Goal: Task Accomplishment & Management: Use online tool/utility

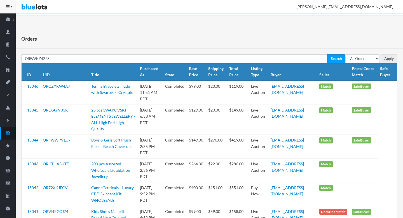
type input "ORWVKZ42F3"
click at [327, 54] on input "Search" at bounding box center [336, 58] width 18 height 9
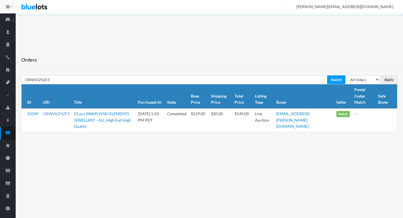
click at [56, 114] on link "ORWVKZ42F3" at bounding box center [56, 113] width 27 height 5
click at [10, 131] on icon "cash" at bounding box center [8, 132] width 16 height 5
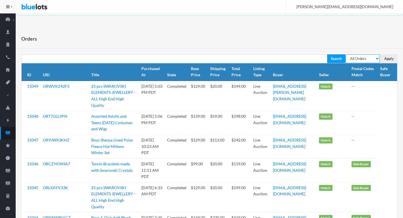
click at [363, 57] on select "All Orders Pending Completed Under review Cancelled" at bounding box center [363, 58] width 34 height 9
select select "pending"
click at [346, 54] on select "All Orders Pending Completed Under review Cancelled" at bounding box center [363, 58] width 34 height 9
click at [388, 62] on input "Apply" at bounding box center [389, 58] width 17 height 9
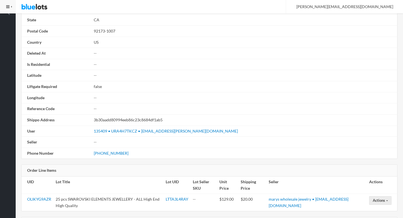
scroll to position [328, 0]
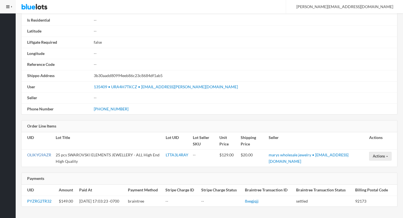
click at [38, 155] on link "OLIKYG9AZR" at bounding box center [39, 154] width 24 height 5
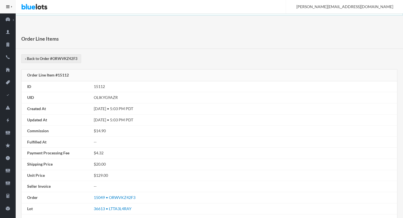
scroll to position [85, 0]
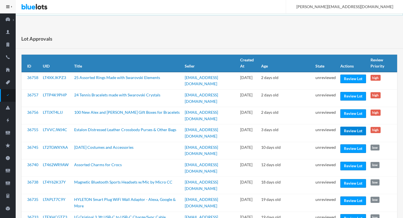
click at [344, 130] on link "Review Lot" at bounding box center [353, 131] width 26 height 9
click at [347, 113] on link "Review Lot" at bounding box center [353, 113] width 26 height 9
click at [351, 97] on link "Review Lot" at bounding box center [353, 96] width 26 height 9
click at [353, 78] on link "Review Lot" at bounding box center [353, 78] width 26 height 9
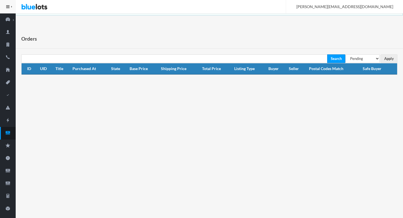
select select "under_review"
click at [346, 54] on select "All Orders Pending Completed Under review Cancelled" at bounding box center [363, 58] width 34 height 9
click at [390, 58] on input "Apply" at bounding box center [389, 58] width 17 height 9
click at [3, 134] on icon "cash" at bounding box center [8, 132] width 16 height 5
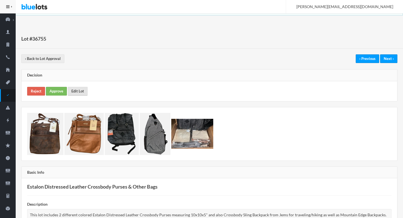
click at [74, 88] on link "Edit Lot" at bounding box center [78, 91] width 20 height 9
click at [57, 88] on link "Approve" at bounding box center [56, 91] width 21 height 9
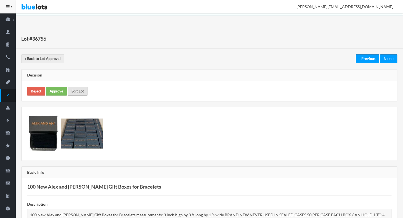
click at [74, 95] on link "Edit Lot" at bounding box center [78, 91] width 20 height 9
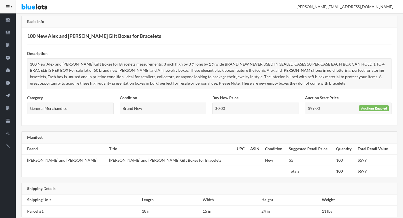
scroll to position [161, 0]
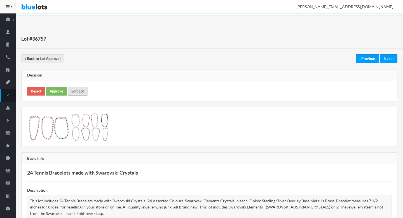
click at [78, 90] on link "Edit Lot" at bounding box center [78, 91] width 20 height 9
click at [55, 95] on link "Approve" at bounding box center [56, 91] width 21 height 9
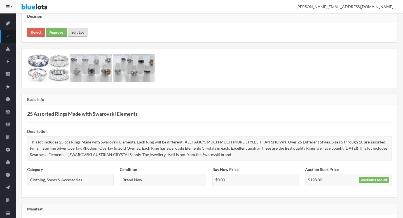
scroll to position [30, 0]
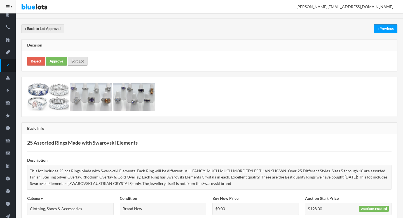
click at [79, 57] on link "Edit Lot" at bounding box center [78, 61] width 20 height 9
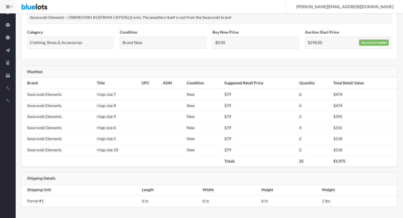
scroll to position [0, 0]
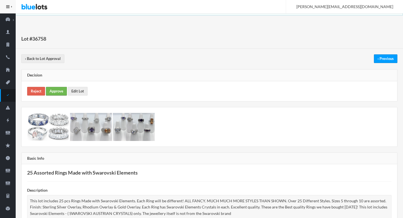
click at [56, 93] on link "Approve" at bounding box center [56, 91] width 21 height 9
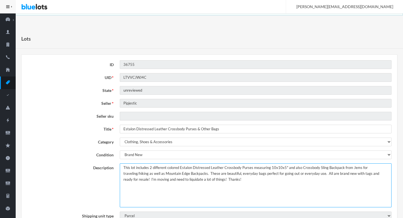
click at [145, 181] on textarea "This lot includes 2 different colored Estalon Distressed Leather Crossbody Purs…" at bounding box center [256, 185] width 272 height 44
drag, startPoint x: 145, startPoint y: 181, endPoint x: 270, endPoint y: 188, distance: 125.9
click at [270, 188] on textarea "This lot includes 2 different colored Estalon Distressed Leather Crossbody Purs…" at bounding box center [256, 185] width 272 height 44
type textarea "This lot includes 2 different colored Estalon Distressed Leather Crossbody Purs…"
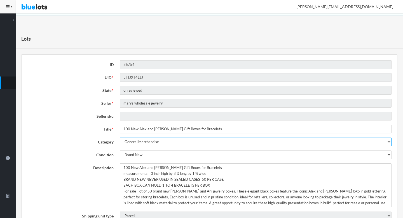
click at [151, 143] on select "Electronics Clothing, Shoes & Accessories Appliances Home & Garden Sporting Goo…" at bounding box center [256, 141] width 272 height 9
select select "2"
click at [120, 137] on select "Electronics Clothing, Shoes & Accessories Appliances Home & Garden Sporting Goo…" at bounding box center [256, 141] width 272 height 9
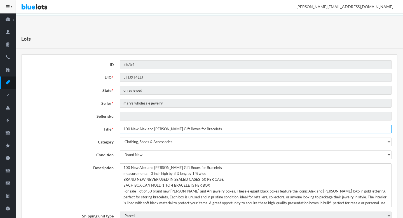
click at [134, 130] on input "100 New Alex and Ani Black Gift Boxes for Bracelets" at bounding box center [256, 129] width 272 height 9
drag, startPoint x: 134, startPoint y: 130, endPoint x: 118, endPoint y: 129, distance: 16.0
click at [118, 129] on div "100 New Alex and Ani Black Gift Boxes for Bracelets" at bounding box center [256, 129] width 278 height 9
type input "Alex and Ani Black Gift Boxes for Bracelets"
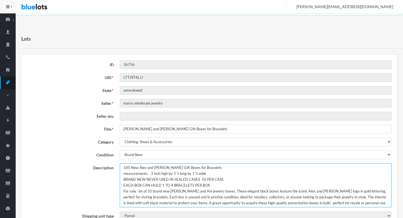
click at [122, 169] on textarea "100 New Alex and Ani Black Gift Boxes for Bracelets measurements: 3 inch high b…" at bounding box center [256, 185] width 272 height 44
click at [243, 169] on textarea "100 New Alex and Ani Black Gift Boxes for Bracelets measurements: 3 inch high b…" at bounding box center [256, 185] width 272 height 44
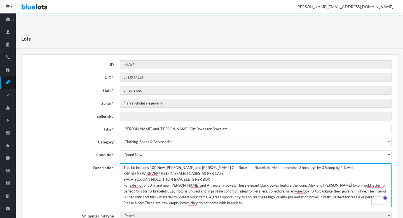
click at [260, 167] on textarea "100 New Alex and Ani Black Gift Boxes for Bracelets measurements: 3 inch high b…" at bounding box center [256, 185] width 272 height 44
click at [329, 168] on textarea "100 New Alex and Ani Black Gift Boxes for Bracelets measurements: 3 inch high b…" at bounding box center [256, 185] width 272 height 44
click at [306, 166] on textarea "100 New Alex and Ani Black Gift Boxes for Bracelets measurements: 3 inch high b…" at bounding box center [256, 185] width 272 height 44
click at [330, 167] on textarea "100 New Alex and Ani Black Gift Boxes for Bracelets measurements: 3 inch high b…" at bounding box center [256, 185] width 272 height 44
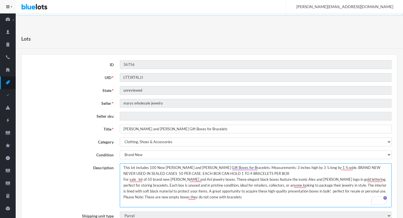
click at [262, 170] on textarea "100 New Alex and Ani Black Gift Boxes for Bracelets measurements: 3 inch high b…" at bounding box center [256, 185] width 272 height 44
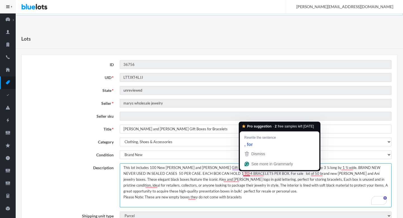
click at [246, 174] on textarea "100 New Alex and Ani Black Gift Boxes for Bracelets measurements: 3 inch high b…" at bounding box center [256, 185] width 272 height 44
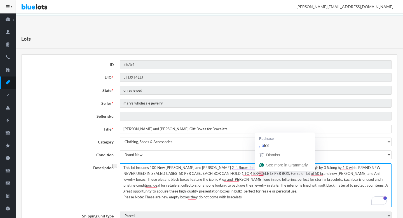
drag, startPoint x: 246, startPoint y: 174, endPoint x: 260, endPoint y: 175, distance: 13.4
click at [260, 175] on textarea "100 New Alex and Ani Black Gift Boxes for Bracelets measurements: 3 inch high b…" at bounding box center [256, 185] width 272 height 44
click at [330, 173] on textarea "100 New Alex and Ani Black Gift Boxes for Bracelets measurements: 3 inch high b…" at bounding box center [256, 185] width 272 height 44
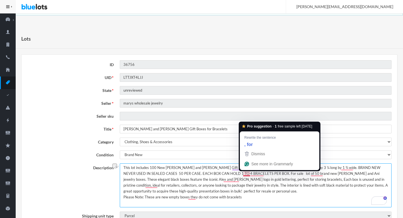
drag, startPoint x: 330, startPoint y: 173, endPoint x: 246, endPoint y: 175, distance: 84.3
click at [246, 175] on textarea "100 New Alex and Ani Black Gift Boxes for Bracelets measurements: 3 inch high b…" at bounding box center [256, 185] width 272 height 44
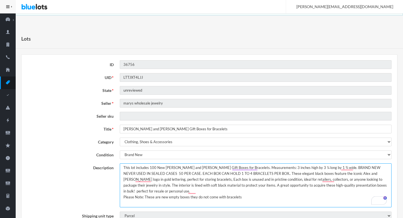
type textarea "This lot includes 100 New Alex and Ani Black Gift Boxes for Bracelets. Measurem…"
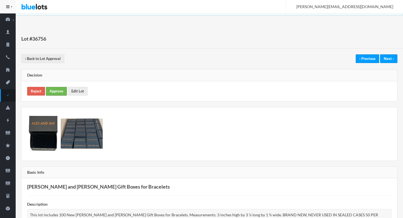
click at [56, 94] on link "Approve" at bounding box center [56, 91] width 21 height 9
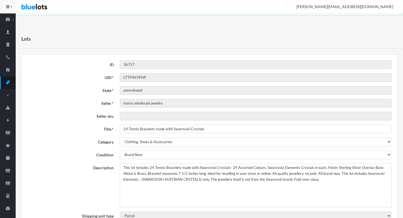
click at [126, 128] on input "24 Tennis Bracelets made with Swarovski Crystals" at bounding box center [256, 129] width 272 height 9
type input "Tennis Bracelets made with Swarovski Crystals"
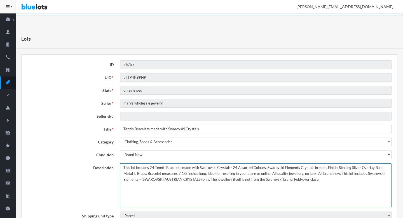
click at [263, 178] on textarea "This lot includes 24 Tennis Bracelets made with Swarovski Crystals- 24 Assorted…" at bounding box center [256, 185] width 272 height 44
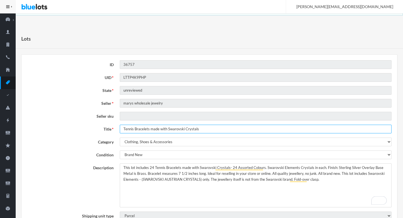
click at [172, 130] on input "Tennis Bracelets made with Swarovski Crystals" at bounding box center [256, 129] width 272 height 9
click at [160, 129] on input "Tennis Bracelets made with Swarovski Crystals" at bounding box center [256, 129] width 272 height 9
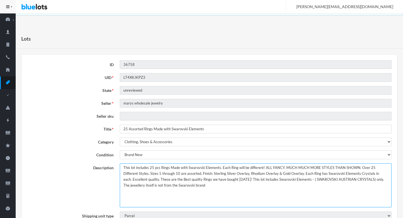
click at [295, 180] on textarea "This lot includes 25 pcs Rings Made with Swarovski Elements. Each Ring will be …" at bounding box center [256, 185] width 272 height 44
type textarea "This lot includes 25 pcs Rings Made with Swarovski Elements. Each Ring will be …"
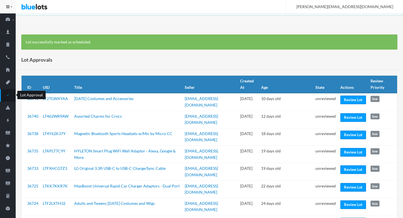
click at [6, 91] on link "Lot Approval" at bounding box center [8, 95] width 16 height 13
click at [354, 98] on link "Review Lot" at bounding box center [353, 99] width 26 height 9
click at [354, 119] on link "Review Lot" at bounding box center [353, 117] width 26 height 9
click at [349, 134] on link "Review Lot" at bounding box center [353, 134] width 26 height 9
click at [355, 170] on link "Review Lot" at bounding box center [353, 169] width 26 height 9
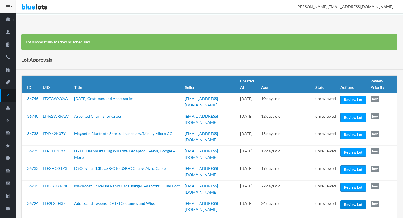
click at [351, 200] on link "Review Lot" at bounding box center [353, 204] width 26 height 9
click at [323, 199] on td "unreviewed" at bounding box center [325, 206] width 25 height 17
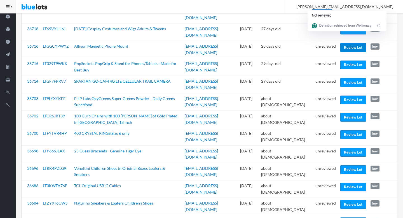
click at [345, 43] on link "Review Lot" at bounding box center [353, 47] width 26 height 9
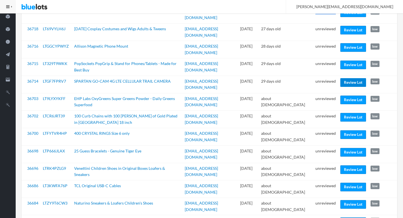
click at [356, 78] on link "Review Lot" at bounding box center [353, 82] width 26 height 9
click at [346, 95] on link "Review Lot" at bounding box center [353, 99] width 26 height 9
click at [350, 113] on link "Review Lot" at bounding box center [353, 117] width 26 height 9
click at [344, 148] on link "Review Lot" at bounding box center [353, 152] width 26 height 9
click at [346, 165] on link "Review Lot" at bounding box center [353, 169] width 26 height 9
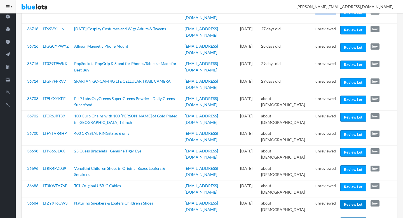
click at [351, 200] on link "Review Lot" at bounding box center [353, 204] width 26 height 9
click at [354, 183] on link "Review Lot" at bounding box center [353, 187] width 26 height 9
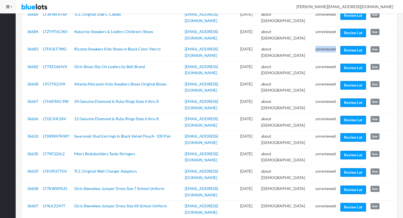
scroll to position [368, 0]
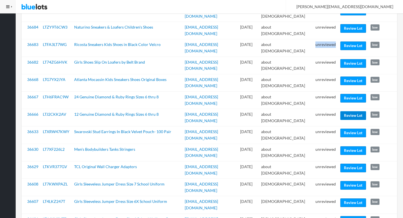
click at [350, 111] on link "Review Lot" at bounding box center [353, 115] width 26 height 9
click at [352, 146] on link "Review Lot" at bounding box center [353, 150] width 26 height 9
click at [346, 216] on link "Review Lot" at bounding box center [353, 220] width 26 height 9
click at [325, 213] on td "unreviewed" at bounding box center [325, 221] width 25 height 17
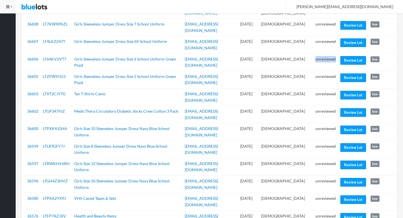
scroll to position [529, 0]
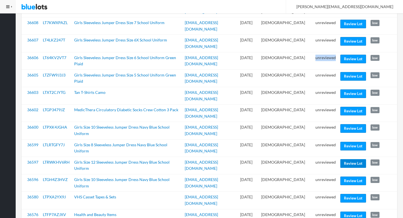
click at [350, 159] on link "Review Lot" at bounding box center [353, 163] width 26 height 9
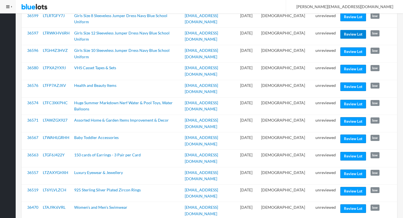
scroll to position [656, 0]
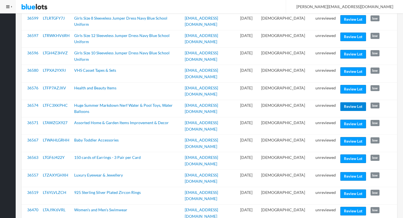
click at [351, 102] on link "Review Lot" at bounding box center [353, 106] width 26 height 9
click at [343, 207] on link "Review Lot" at bounding box center [353, 211] width 26 height 9
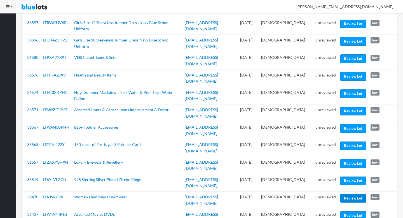
scroll to position [698, 0]
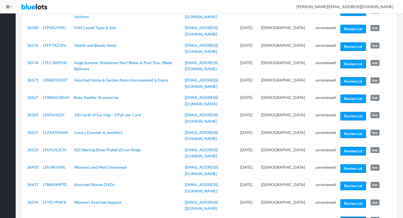
click at [349, 216] on link "Review Lot" at bounding box center [353, 220] width 26 height 9
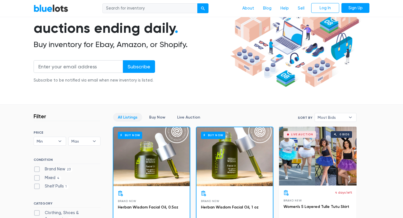
scroll to position [78, 0]
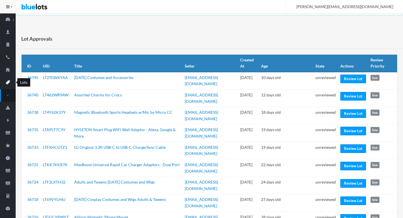
click at [6, 82] on icon "pricetag" at bounding box center [8, 82] width 4 height 4
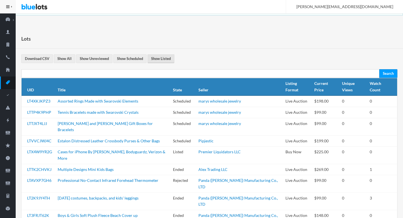
click at [162, 59] on link "Show Listed" at bounding box center [161, 58] width 27 height 9
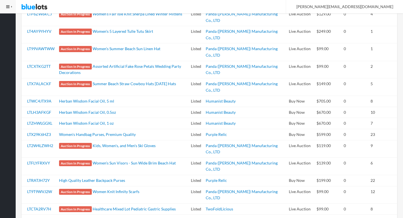
scroll to position [499, 0]
click at [202, 44] on td "Listed" at bounding box center [196, 52] width 15 height 17
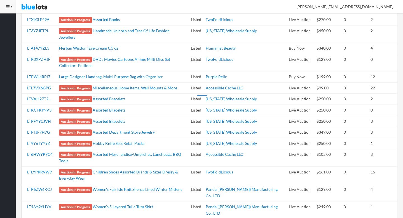
scroll to position [319, 0]
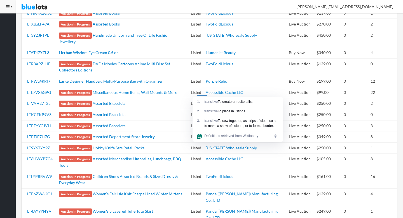
click at [202, 142] on div "Definitions retrieved from Wiktionary" at bounding box center [238, 135] width 91 height 11
click at [202, 153] on td "Listed" at bounding box center [196, 161] width 15 height 17
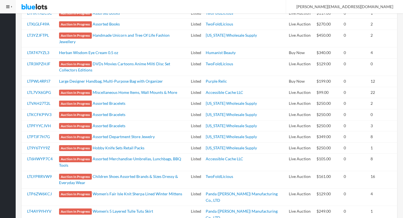
click at [202, 153] on td "Listed" at bounding box center [196, 161] width 15 height 17
click at [202, 19] on td "Listed" at bounding box center [196, 24] width 15 height 11
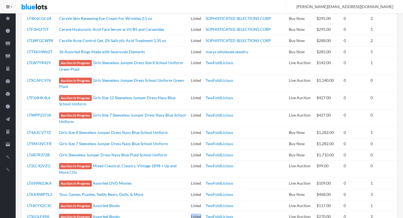
scroll to position [126, 0]
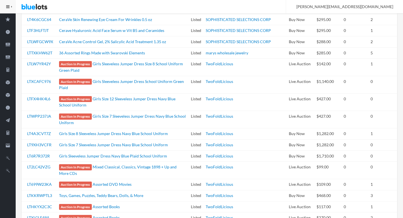
click at [203, 22] on td "Listed" at bounding box center [196, 19] width 15 height 11
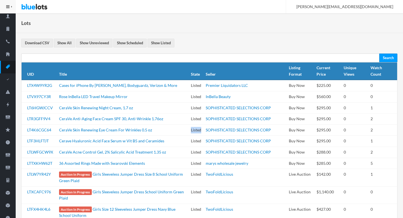
scroll to position [0, 0]
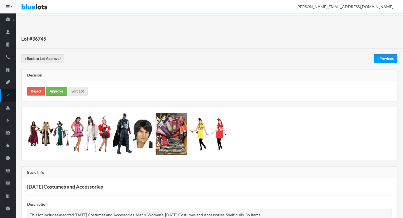
click at [60, 91] on link "Approve" at bounding box center [56, 91] width 21 height 9
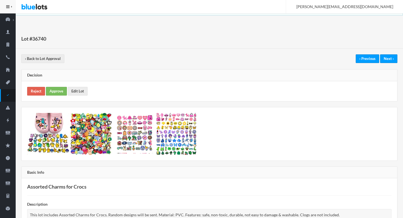
click at [58, 86] on div "Reject Approve Edit Lot" at bounding box center [210, 91] width 376 height 20
click at [57, 95] on link "Approve" at bounding box center [56, 91] width 21 height 9
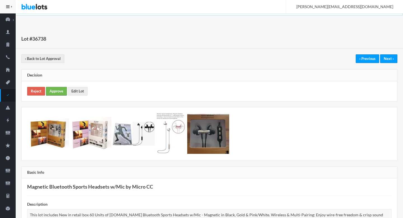
click at [57, 90] on link "Approve" at bounding box center [56, 91] width 21 height 9
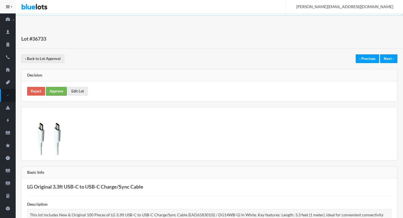
click at [61, 90] on link "Approve" at bounding box center [56, 91] width 21 height 9
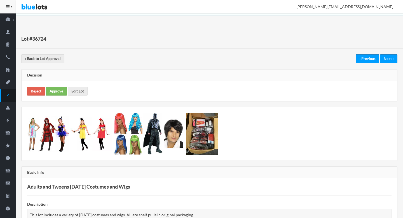
click at [59, 86] on div "Reject Approve Edit Lot" at bounding box center [210, 91] width 376 height 20
click at [59, 92] on link "Approve" at bounding box center [56, 91] width 21 height 9
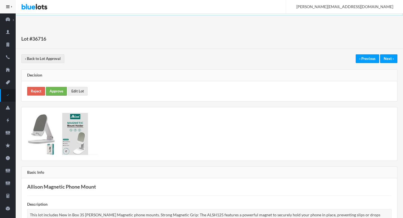
click at [55, 93] on link "Approve" at bounding box center [56, 91] width 21 height 9
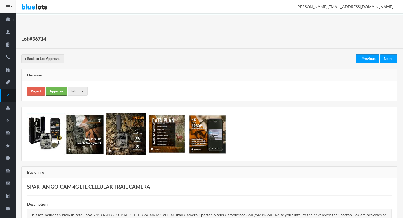
click at [51, 91] on link "Approve" at bounding box center [56, 91] width 21 height 9
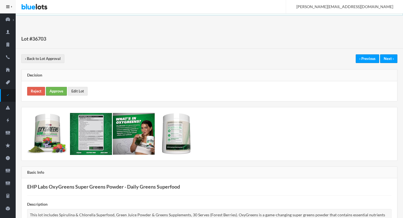
click at [57, 92] on link "Approve" at bounding box center [56, 91] width 21 height 9
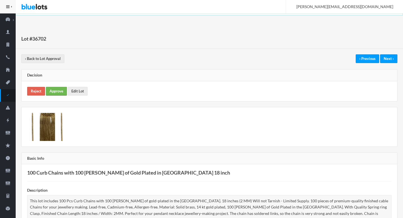
click at [57, 88] on link "Approve" at bounding box center [56, 91] width 21 height 9
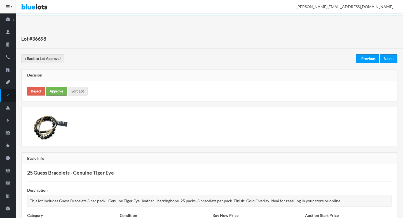
click at [53, 91] on link "Approve" at bounding box center [56, 91] width 21 height 9
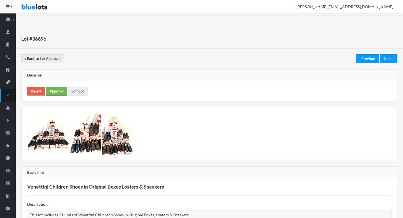
click at [56, 90] on link "Approve" at bounding box center [56, 91] width 21 height 9
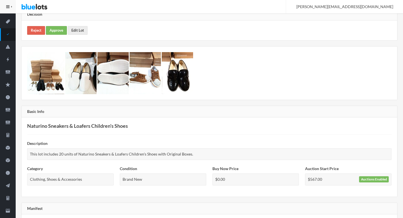
scroll to position [13, 0]
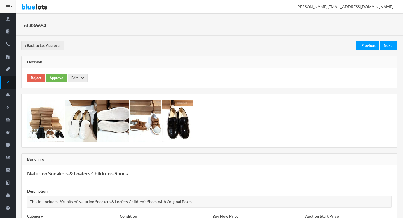
click at [59, 79] on link "Approve" at bounding box center [56, 78] width 21 height 9
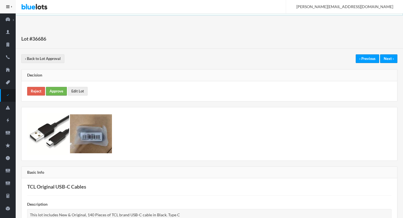
click at [54, 88] on link "Approve" at bounding box center [56, 91] width 21 height 9
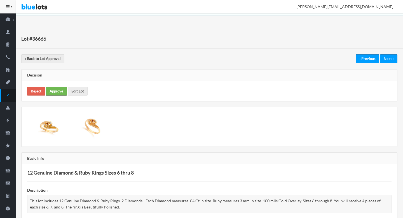
click at [57, 88] on link "Approve" at bounding box center [56, 91] width 21 height 9
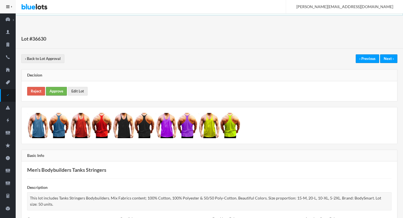
click at [54, 89] on link "Approve" at bounding box center [56, 91] width 21 height 9
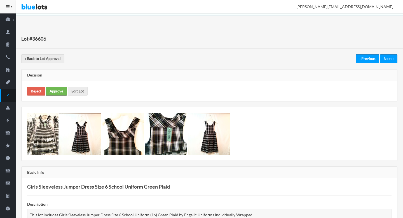
click at [55, 93] on link "Approve" at bounding box center [56, 91] width 21 height 9
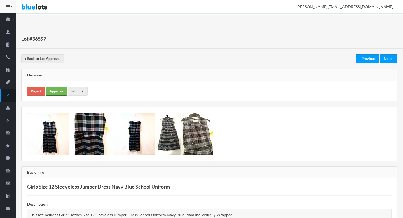
click at [55, 92] on link "Approve" at bounding box center [56, 91] width 21 height 9
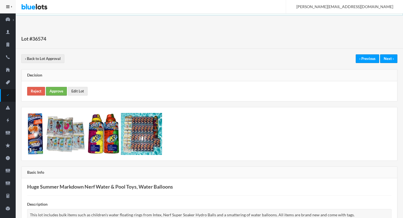
click at [57, 91] on link "Approve" at bounding box center [56, 91] width 21 height 9
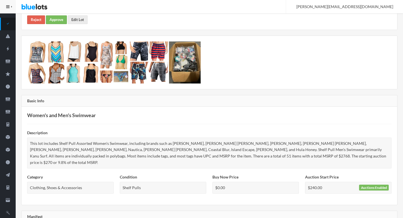
scroll to position [343, 0]
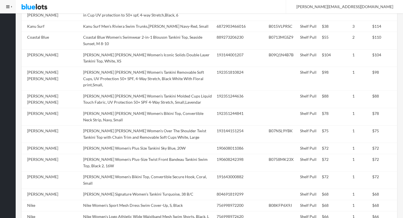
click at [179, 125] on td "[PERSON_NAME] [PERSON_NAME] Women's Over The Shoulder Twist Tankini Top with Ch…" at bounding box center [148, 133] width 134 height 17
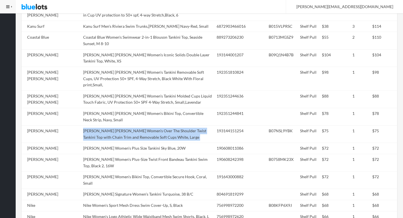
click at [179, 125] on td "[PERSON_NAME] [PERSON_NAME] Women's Over The Shoulder Twist Tankini Top with Ch…" at bounding box center [148, 133] width 134 height 17
copy tr "[PERSON_NAME] [PERSON_NAME] Women's Over The Shoulder Twist Tankini Top with Ch…"
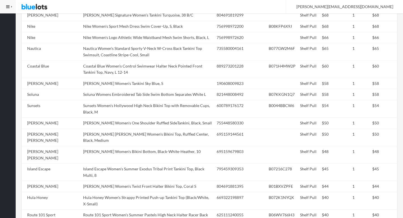
scroll to position [730, 0]
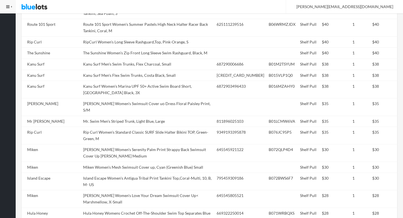
copy td "Multi"
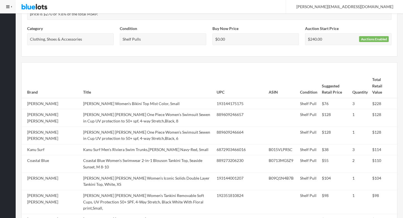
scroll to position [0, 0]
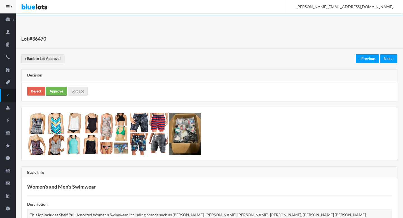
click at [53, 93] on link "Approve" at bounding box center [56, 91] width 21 height 9
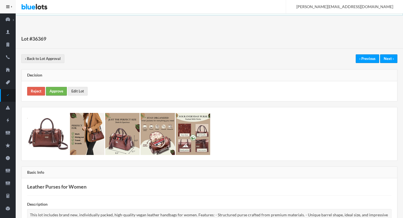
click at [59, 92] on link "Approve" at bounding box center [56, 91] width 21 height 9
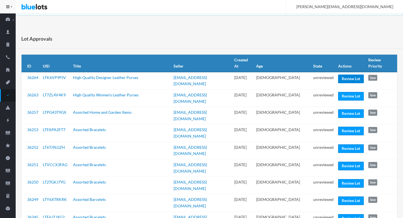
click at [346, 78] on link "Review Lot" at bounding box center [351, 78] width 26 height 9
click at [346, 93] on link "Review Lot" at bounding box center [351, 96] width 26 height 9
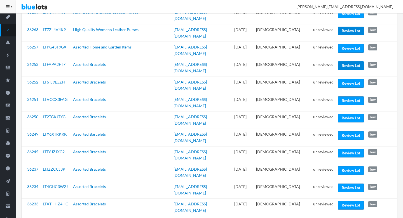
scroll to position [66, 0]
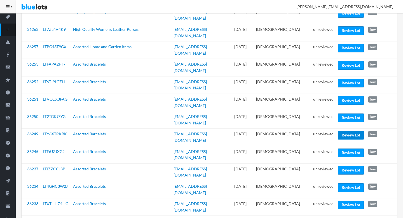
click at [348, 131] on link "Review Lot" at bounding box center [351, 135] width 26 height 9
click at [346, 200] on link "Review Lot" at bounding box center [351, 204] width 26 height 9
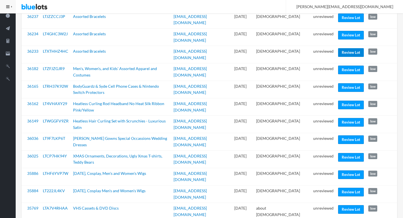
scroll to position [219, 0]
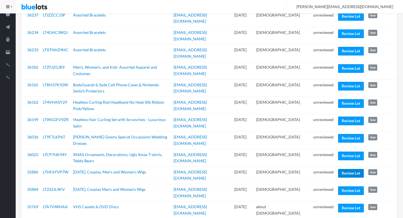
click at [349, 169] on link "Review Lot" at bounding box center [351, 173] width 26 height 9
click at [346, 82] on link "Review Lot" at bounding box center [351, 86] width 26 height 9
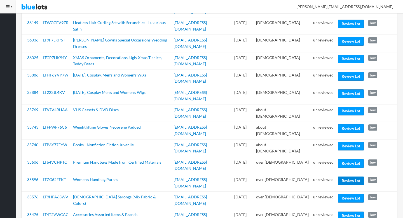
scroll to position [317, 0]
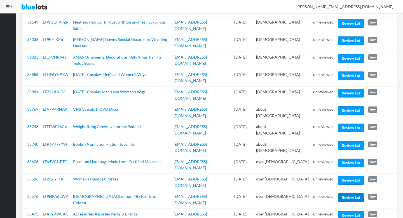
click at [345, 193] on link "Review Lot" at bounding box center [351, 197] width 26 height 9
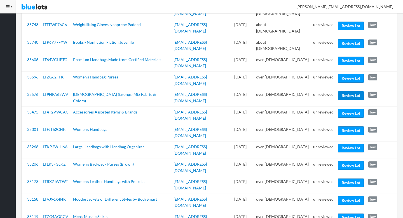
scroll to position [422, 0]
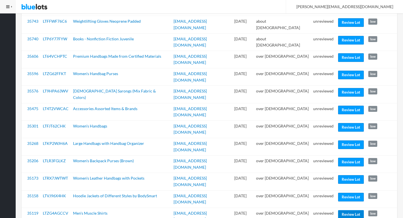
click at [349, 210] on link "Review Lot" at bounding box center [351, 214] width 26 height 9
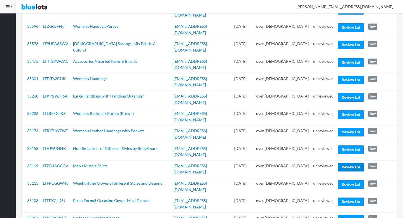
scroll to position [475, 0]
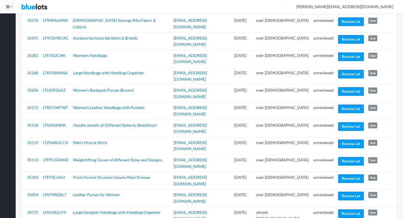
scroll to position [511, 0]
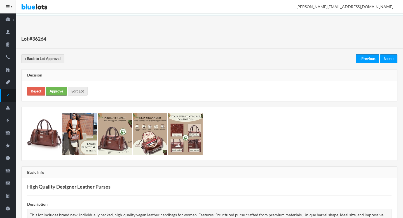
click at [48, 92] on link "Approve" at bounding box center [56, 91] width 21 height 9
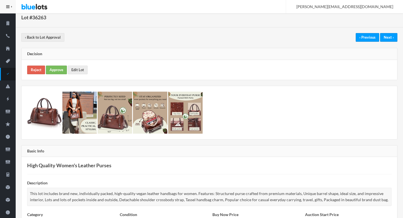
scroll to position [2, 0]
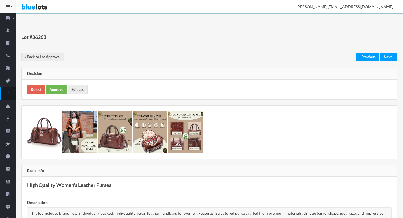
click at [59, 87] on link "Approve" at bounding box center [56, 89] width 21 height 9
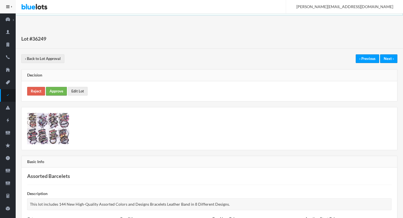
click at [58, 89] on link "Approve" at bounding box center [56, 91] width 21 height 9
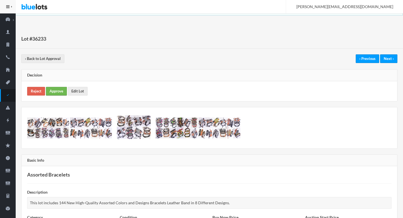
click at [58, 94] on link "Approve" at bounding box center [56, 91] width 21 height 9
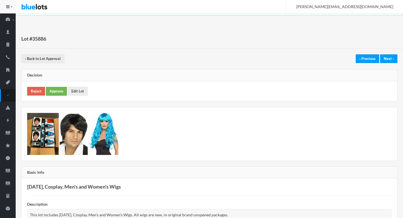
click at [59, 88] on link "Approve" at bounding box center [56, 91] width 21 height 9
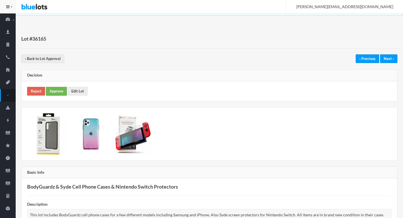
click at [57, 87] on link "Approve" at bounding box center [56, 91] width 21 height 9
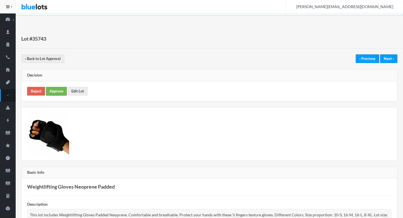
click at [58, 90] on link "Approve" at bounding box center [56, 91] width 21 height 9
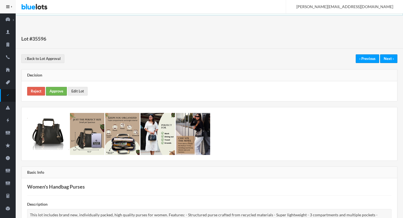
click at [54, 91] on link "Approve" at bounding box center [56, 91] width 21 height 9
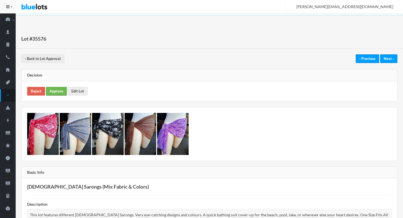
click at [62, 92] on link "Approve" at bounding box center [56, 91] width 21 height 9
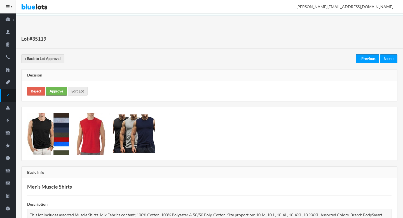
click at [56, 92] on link "Approve" at bounding box center [56, 91] width 21 height 9
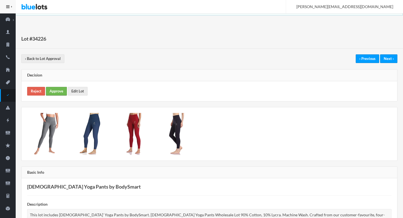
click at [64, 91] on link "Approve" at bounding box center [56, 91] width 21 height 9
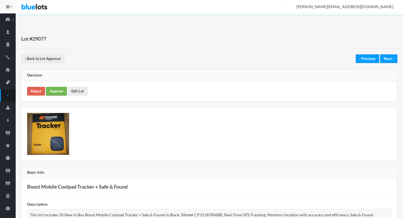
click at [57, 88] on link "Approve" at bounding box center [56, 91] width 21 height 9
